Goal: Information Seeking & Learning: Learn about a topic

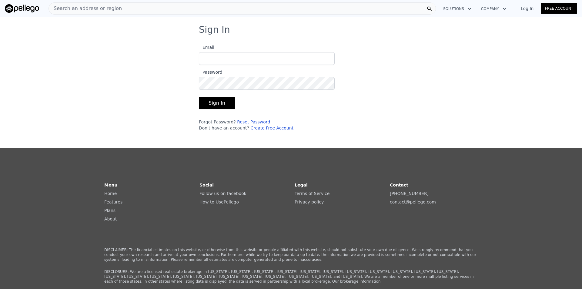
type input "andyydang@gmail.com"
click at [223, 105] on button "Sign In" at bounding box center [217, 103] width 36 height 12
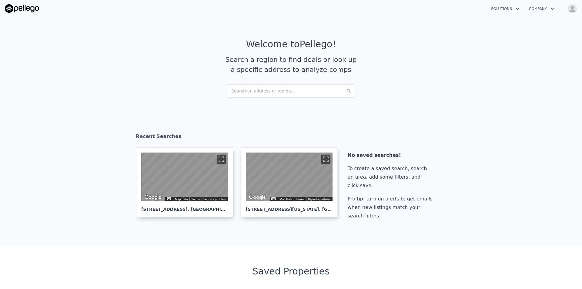
click at [278, 89] on div "Search an address or region..." at bounding box center [291, 90] width 130 height 13
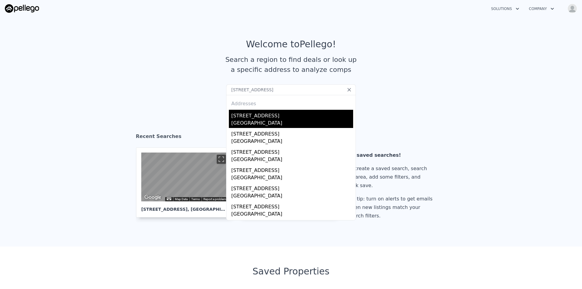
type input "5509 N Orangeglen St Azusa CA 91702"
click at [292, 120] on div "Citrus, CA 91702" at bounding box center [292, 123] width 122 height 8
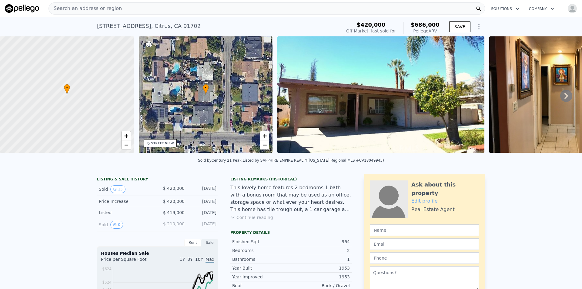
click at [320, 93] on img at bounding box center [380, 94] width 207 height 116
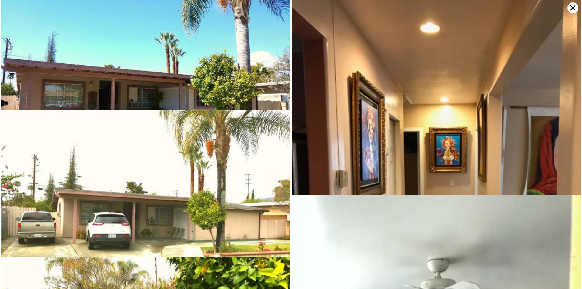
click at [209, 82] on img at bounding box center [145, 81] width 289 height 163
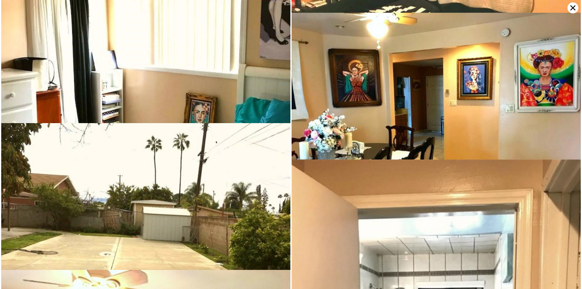
scroll to position [537, 0]
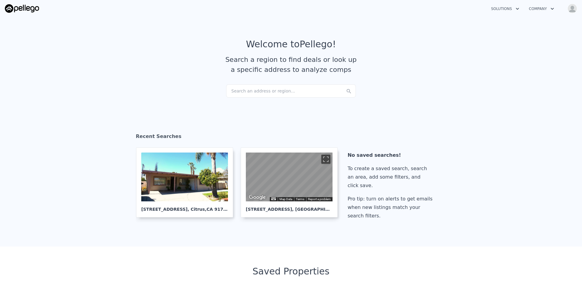
click at [261, 92] on div "Search an address or region..." at bounding box center [291, 90] width 130 height 13
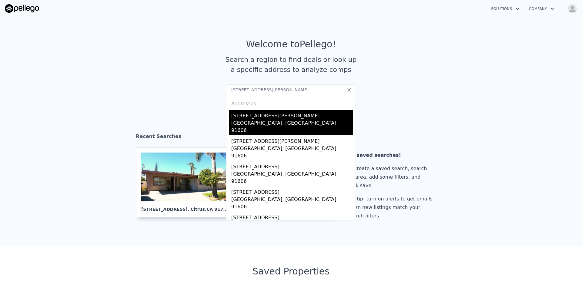
type input "6444 Beck Ave North Hollywood CA 91606"
click at [255, 123] on div "Los Angeles, CA 91606" at bounding box center [292, 127] width 122 height 16
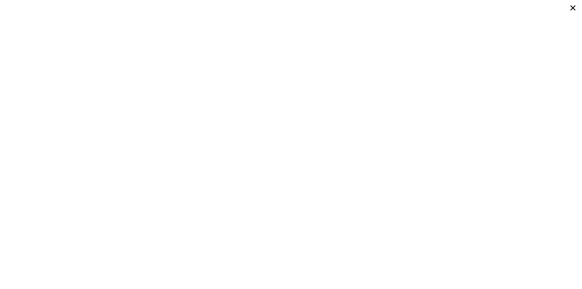
scroll to position [0, 2]
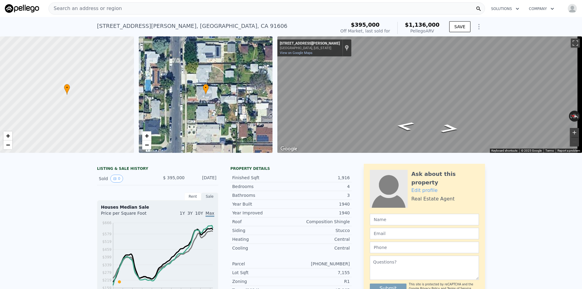
click at [570, 131] on button "Zoom in" at bounding box center [574, 132] width 9 height 9
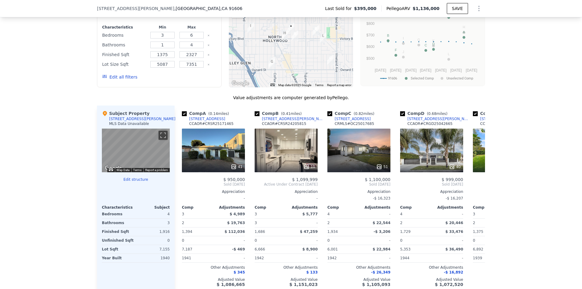
scroll to position [574, 0]
